Goal: Transaction & Acquisition: Purchase product/service

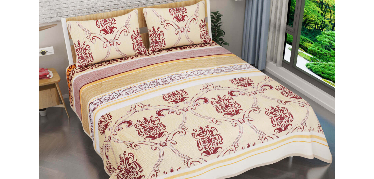
scroll to position [442, 0]
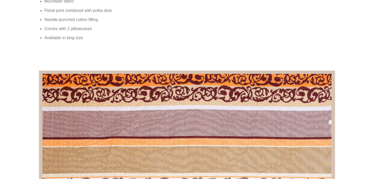
scroll to position [690, 0]
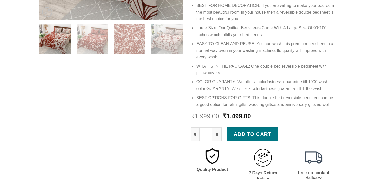
scroll to position [171, 0]
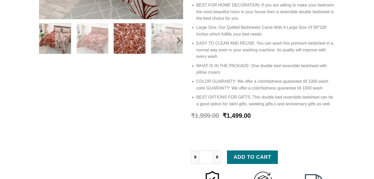
click at [134, 42] on img at bounding box center [130, 38] width 32 height 32
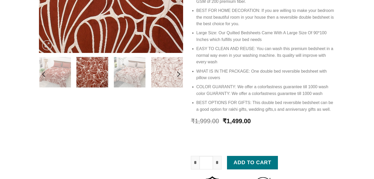
scroll to position [166, 0]
